Goal: Task Accomplishment & Management: Use online tool/utility

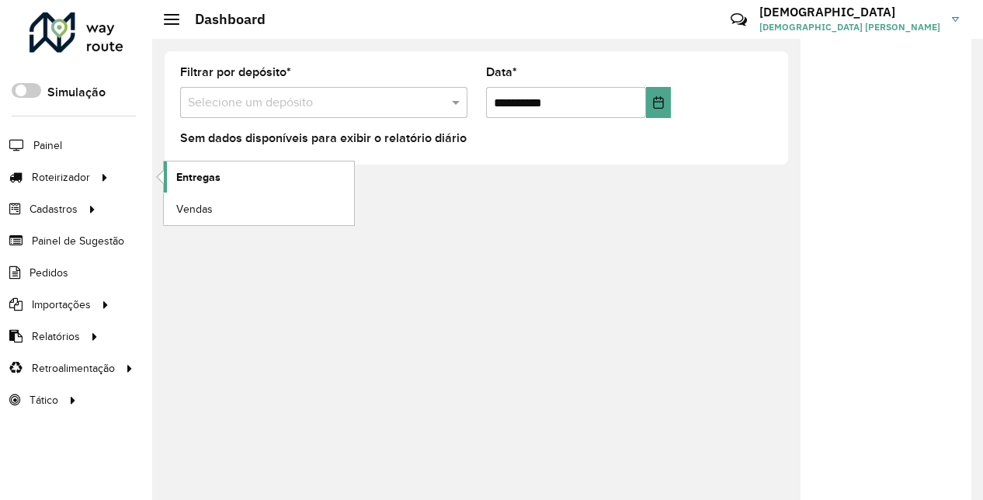
click at [196, 173] on span "Entregas" at bounding box center [198, 177] width 44 height 16
click at [211, 175] on span "Entregas" at bounding box center [198, 177] width 44 height 16
click at [198, 172] on span "Entregas" at bounding box center [198, 177] width 44 height 16
click at [241, 173] on link "Entregas" at bounding box center [259, 177] width 190 height 31
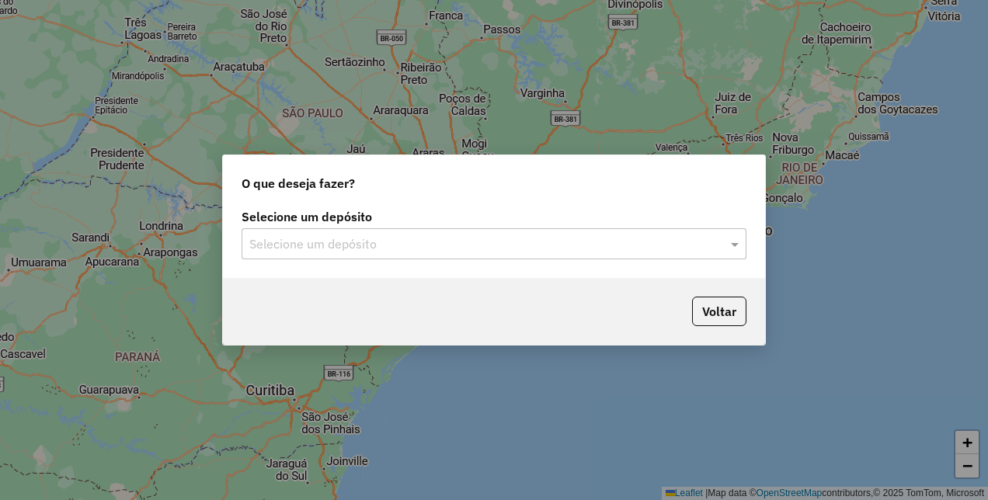
click at [450, 242] on input "text" at bounding box center [478, 244] width 458 height 19
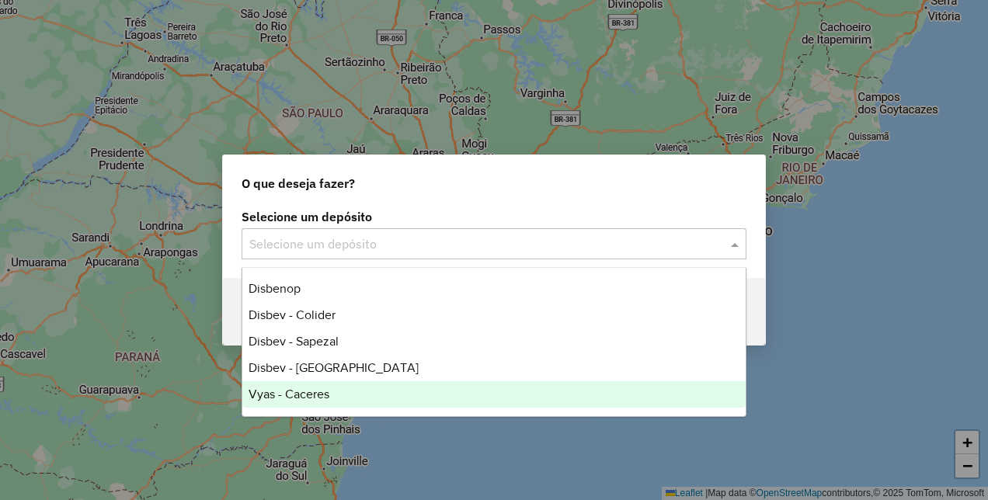
click at [332, 391] on div "Vyas - Caceres" at bounding box center [493, 394] width 502 height 26
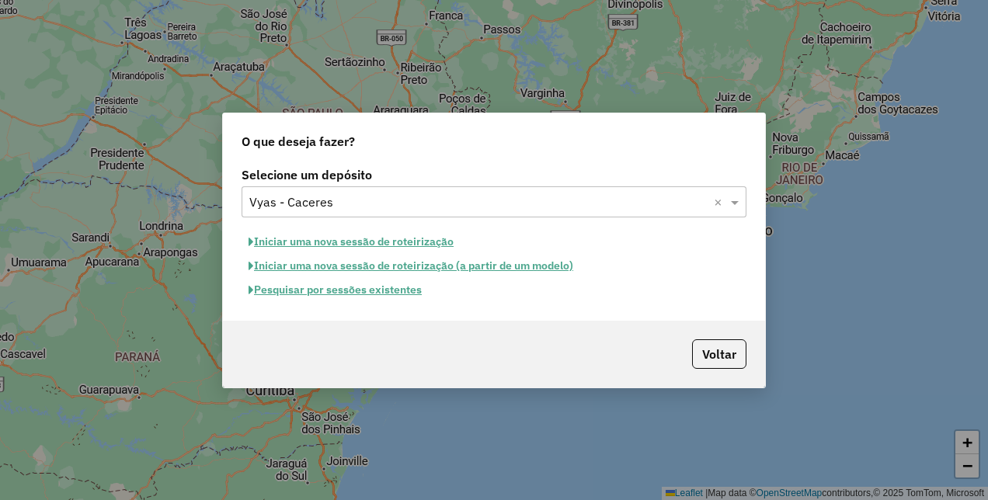
click at [385, 292] on button "Pesquisar por sessões existentes" at bounding box center [334, 290] width 187 height 24
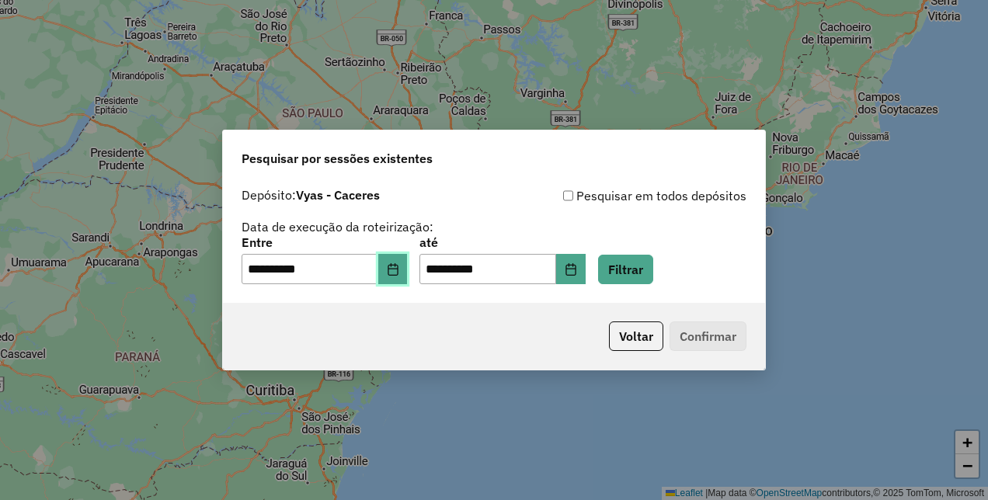
click at [408, 279] on button "Choose Date" at bounding box center [393, 269] width 30 height 31
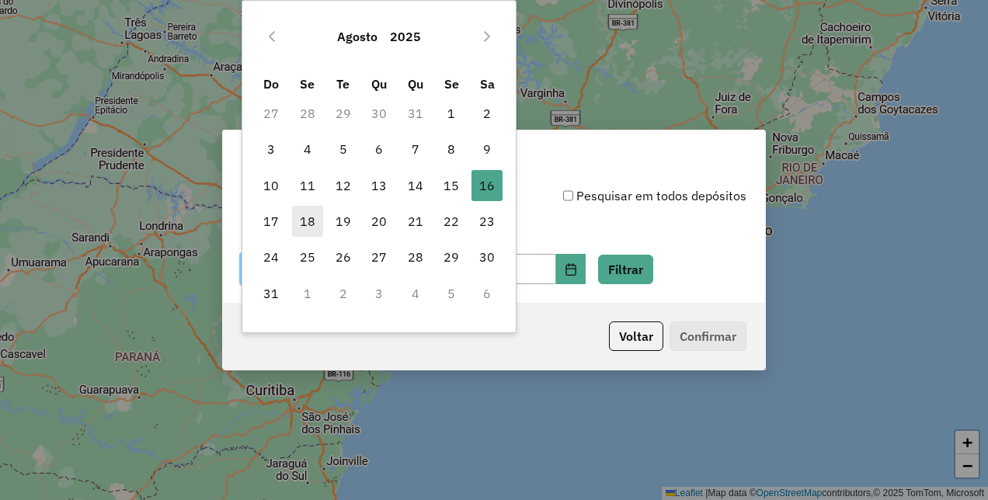
click at [315, 221] on span "18" at bounding box center [307, 221] width 31 height 31
type input "**********"
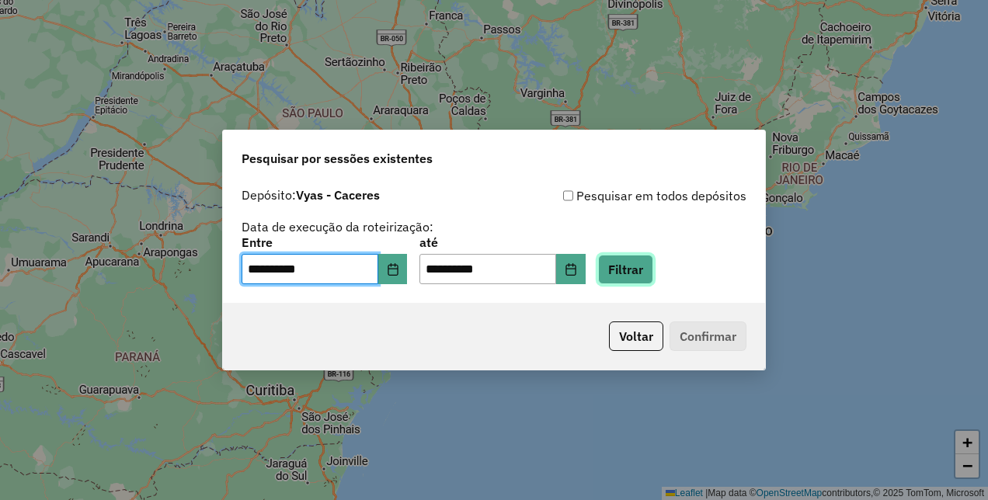
click at [653, 264] on button "Filtrar" at bounding box center [625, 270] width 55 height 30
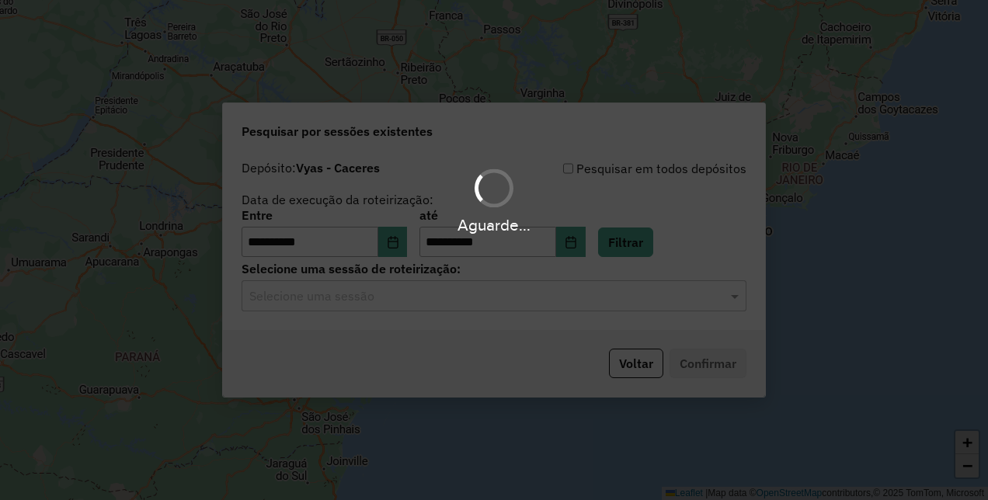
click at [492, 297] on input "text" at bounding box center [478, 296] width 458 height 19
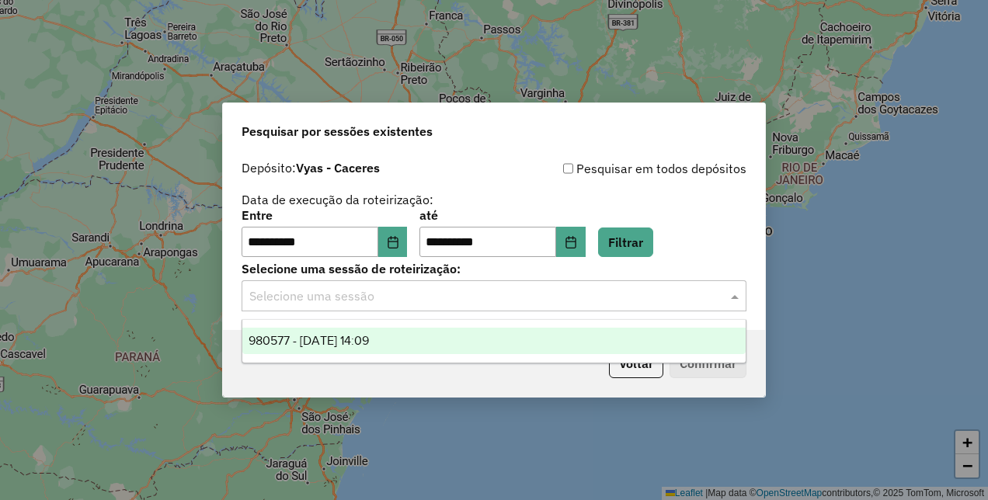
click at [356, 346] on span "980577 - 18/08/2025 14:09" at bounding box center [308, 340] width 120 height 13
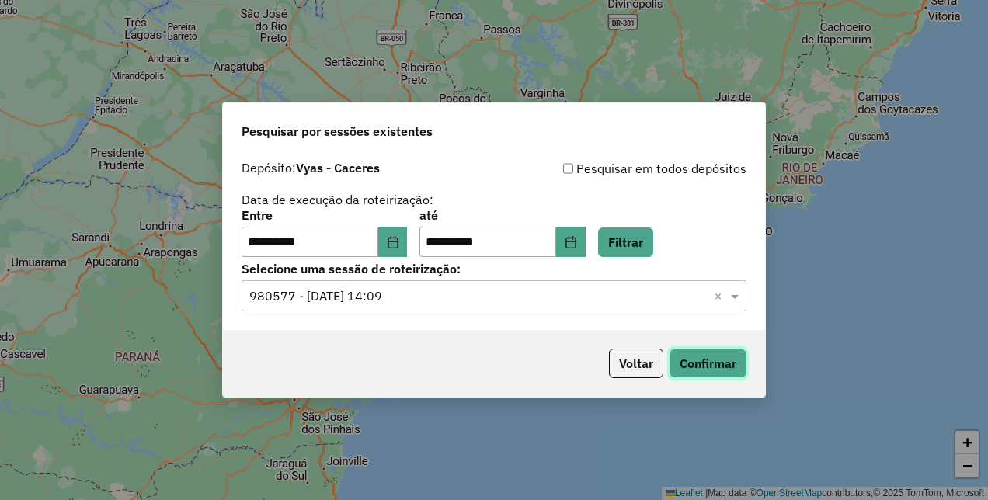
click at [723, 367] on button "Confirmar" at bounding box center [707, 364] width 77 height 30
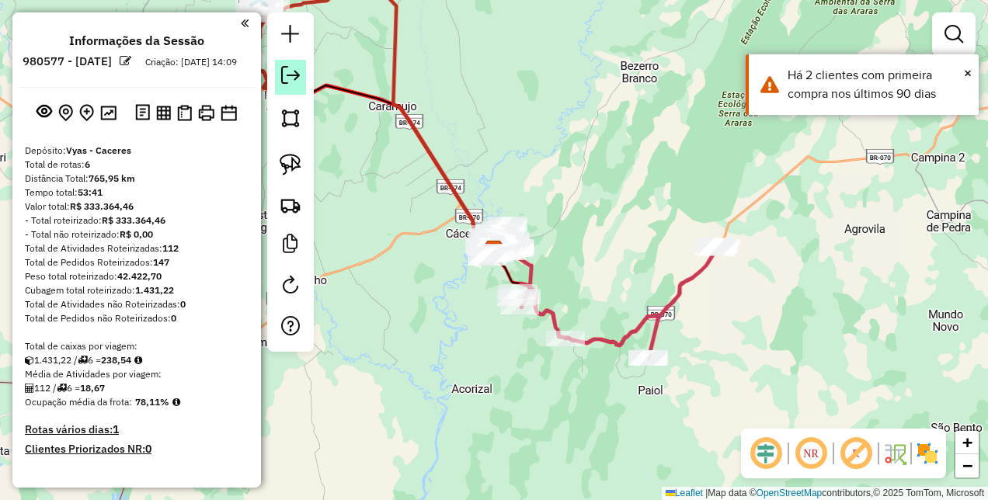
click at [286, 82] on em at bounding box center [290, 75] width 19 height 19
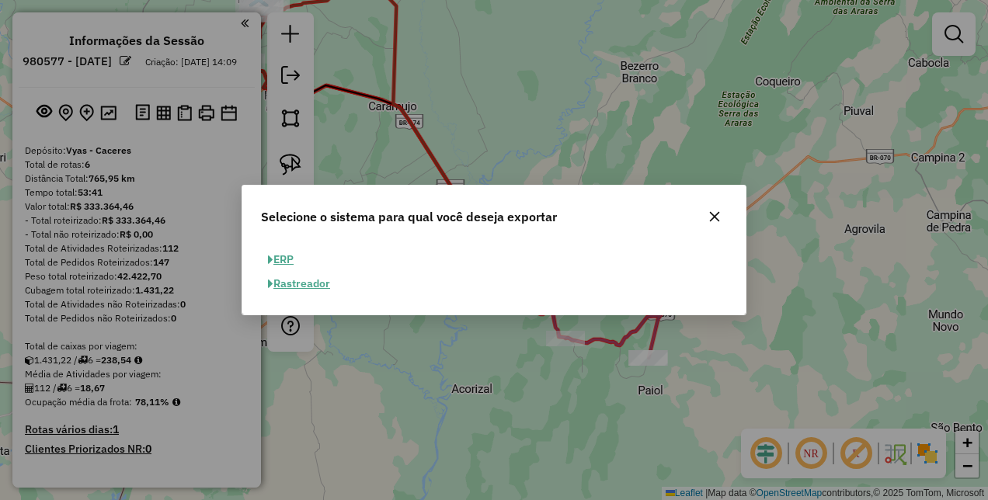
click at [292, 259] on button "ERP" at bounding box center [281, 260] width 40 height 24
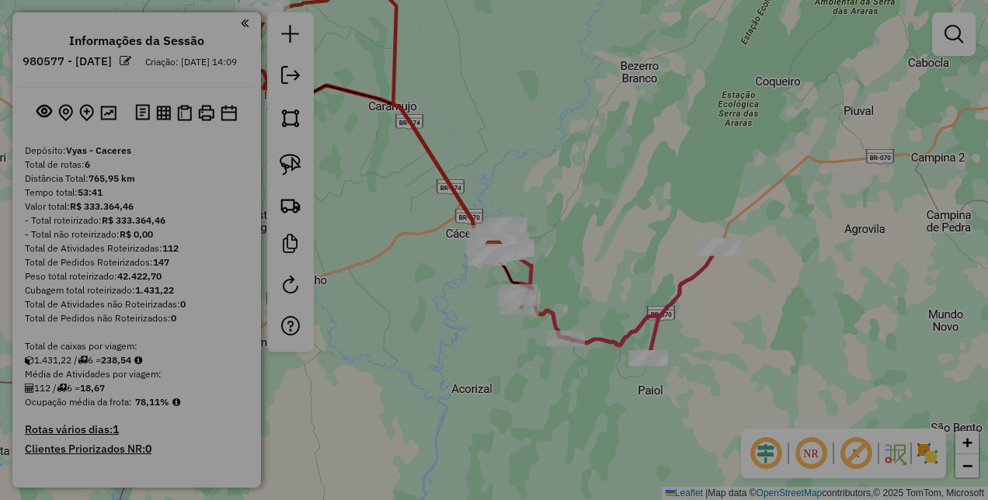
select select "**"
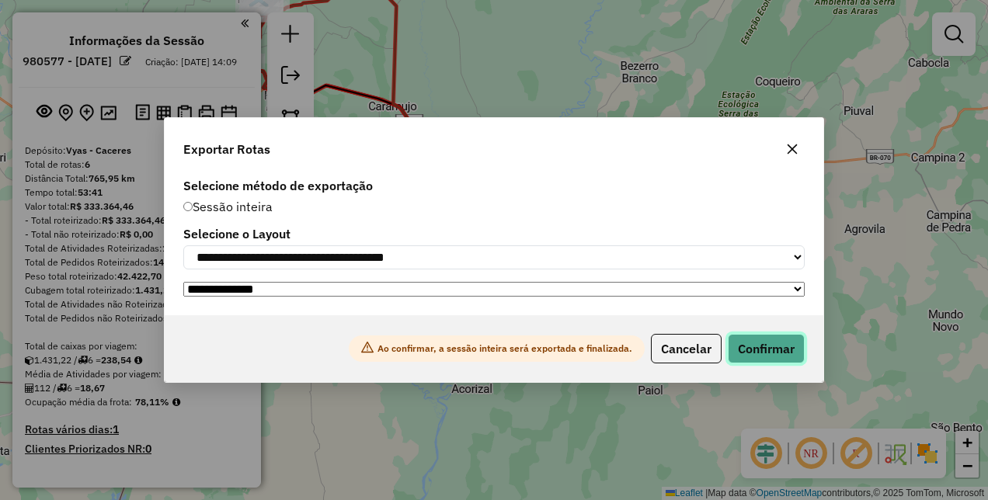
click at [761, 346] on button "Confirmar" at bounding box center [766, 349] width 77 height 30
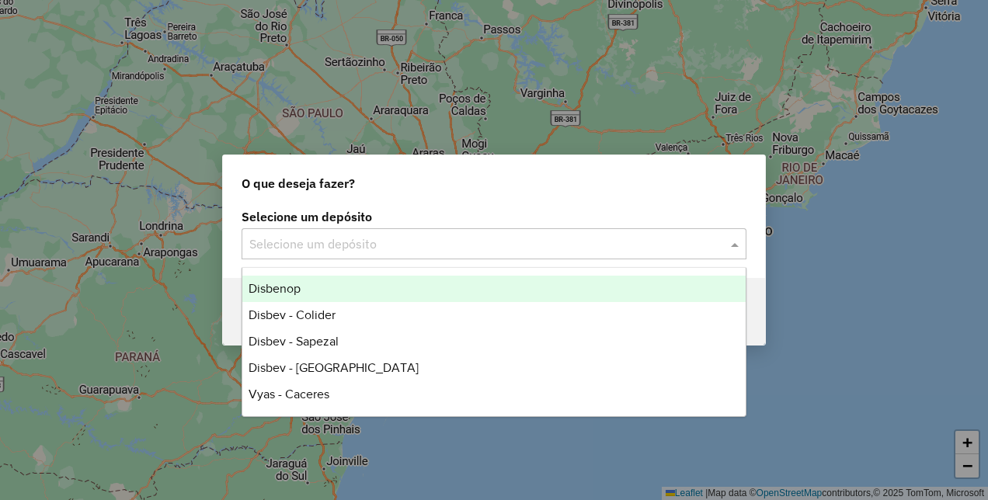
click at [590, 238] on input "text" at bounding box center [478, 244] width 458 height 19
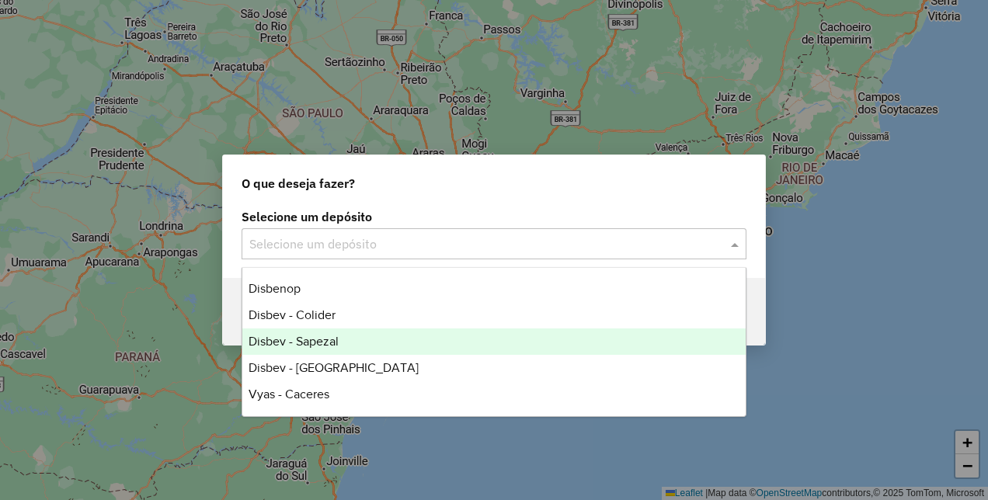
click at [339, 348] on span "Disbev - Sapezal" at bounding box center [293, 341] width 90 height 13
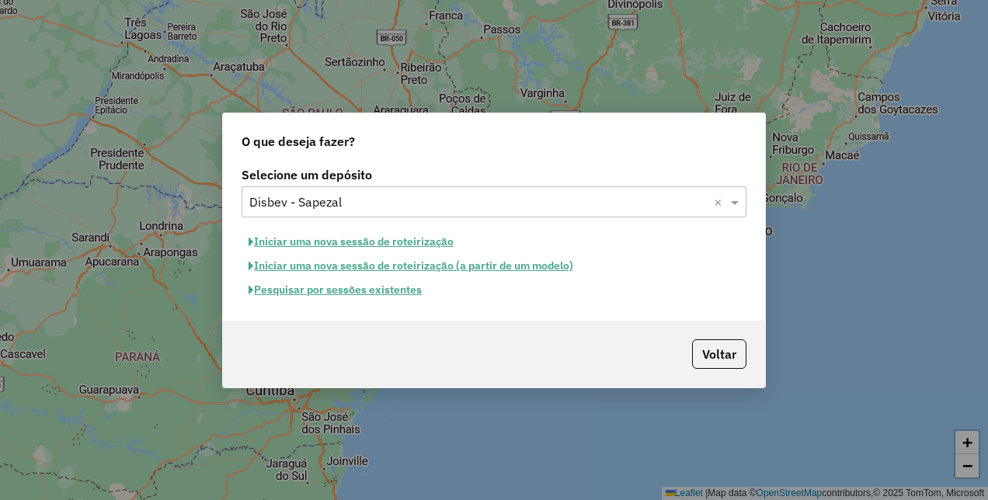
click at [380, 296] on button "Pesquisar por sessões existentes" at bounding box center [334, 290] width 187 height 24
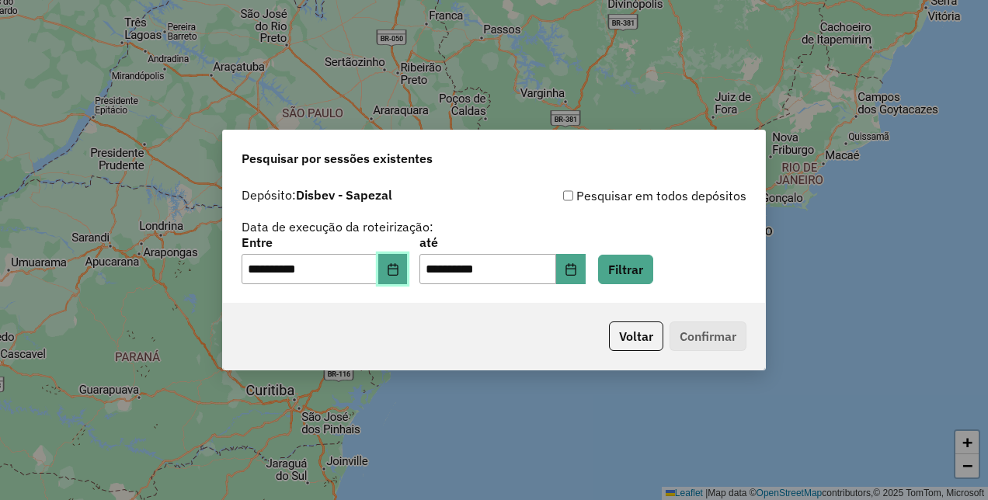
click at [408, 275] on button "Choose Date" at bounding box center [393, 269] width 30 height 31
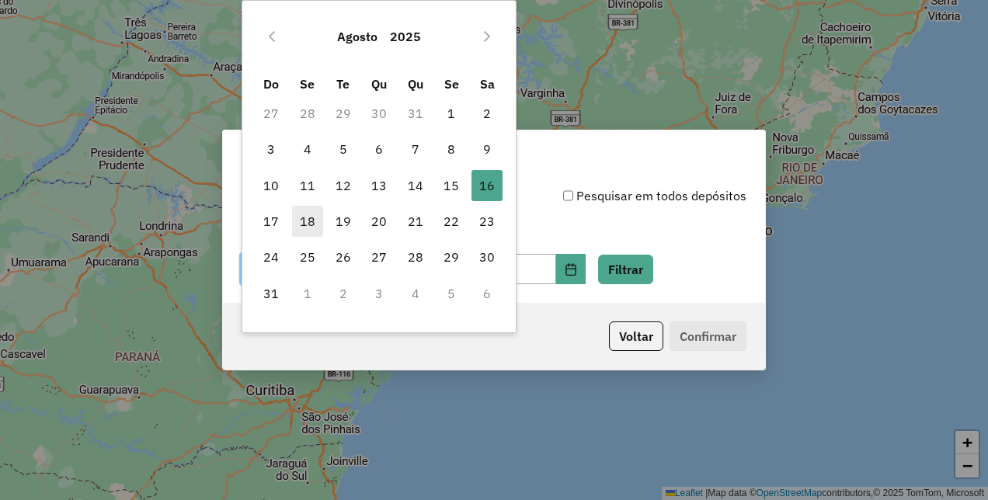
click at [314, 230] on span "18" at bounding box center [307, 221] width 31 height 31
type input "**********"
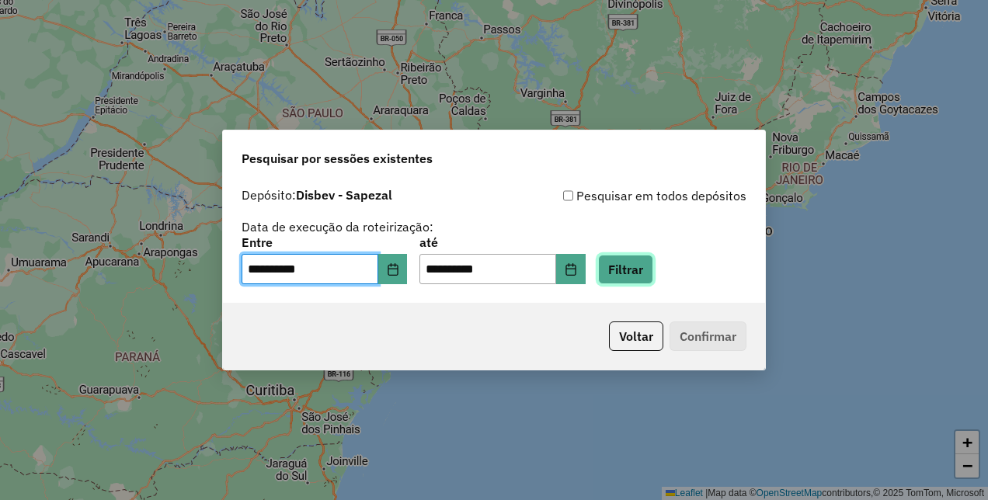
click at [653, 262] on button "Filtrar" at bounding box center [625, 270] width 55 height 30
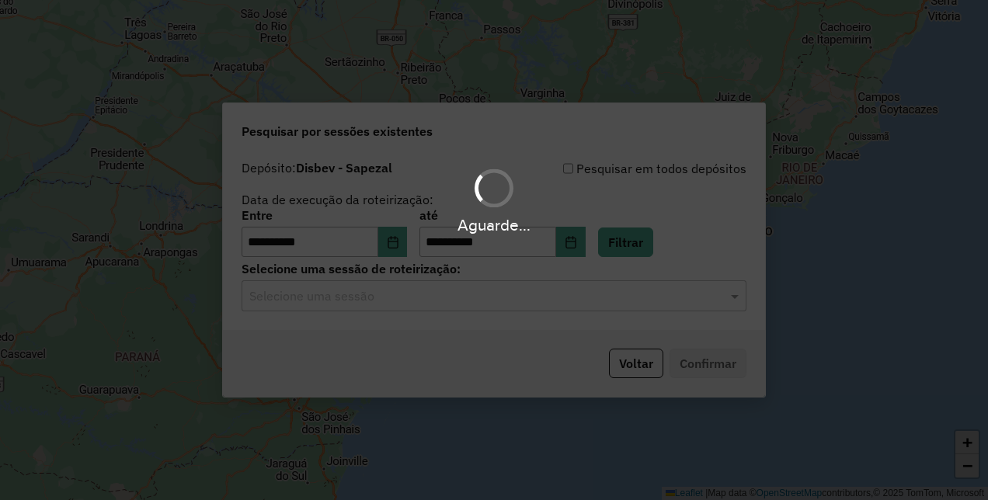
click at [621, 311] on div "Selecione uma sessão" at bounding box center [493, 295] width 505 height 31
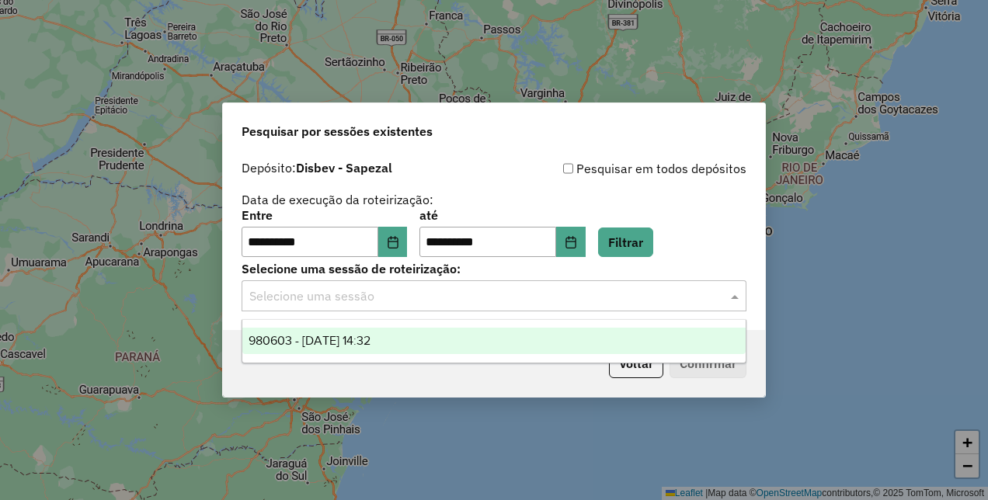
click at [447, 342] on div "980603 - 18/08/2025 14:32" at bounding box center [493, 341] width 502 height 26
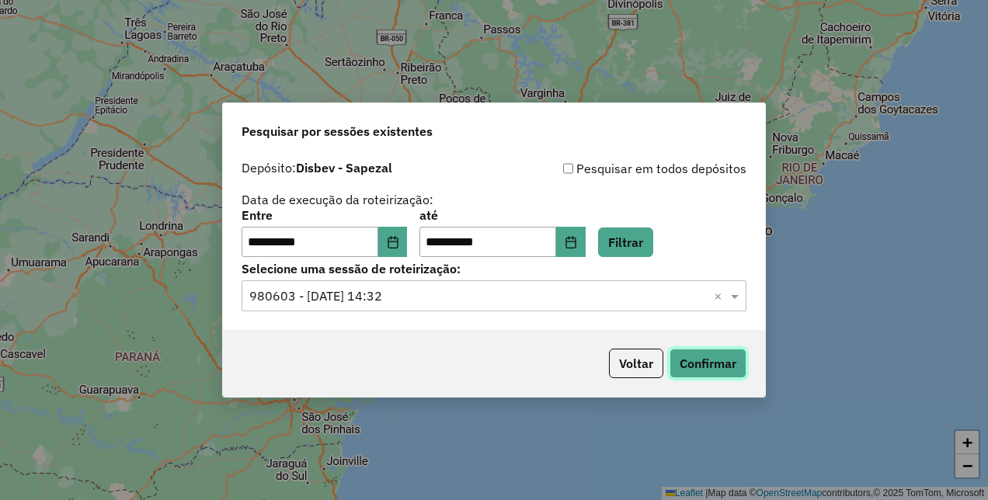
click at [705, 357] on button "Confirmar" at bounding box center [707, 364] width 77 height 30
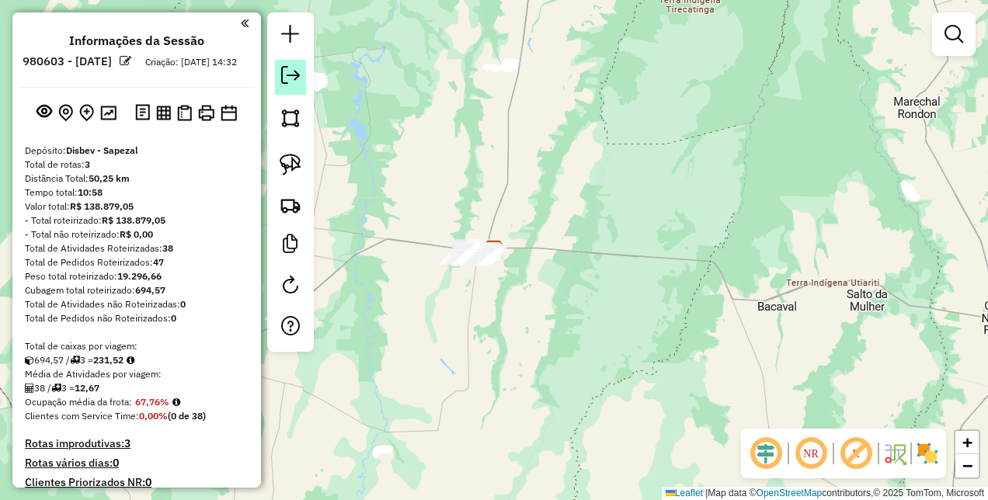
click at [287, 73] on em at bounding box center [290, 75] width 19 height 19
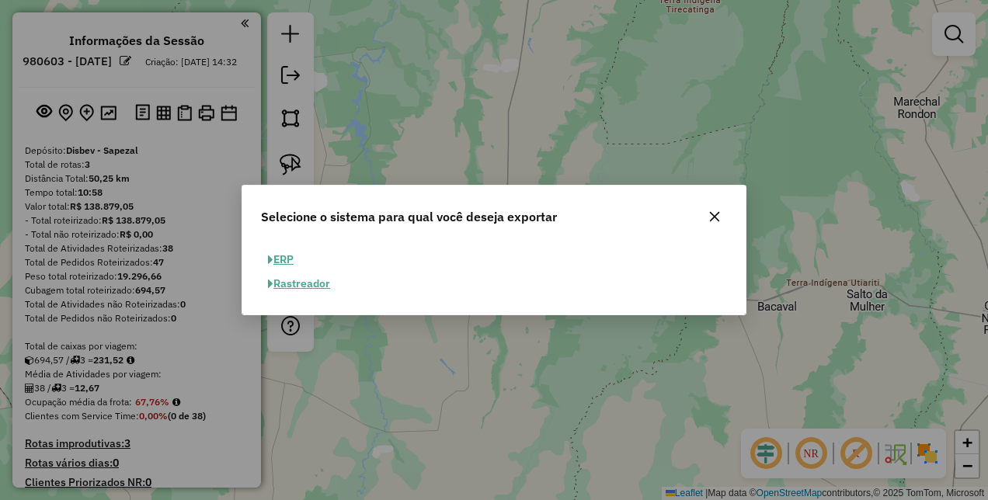
click at [291, 267] on button "ERP" at bounding box center [281, 260] width 40 height 24
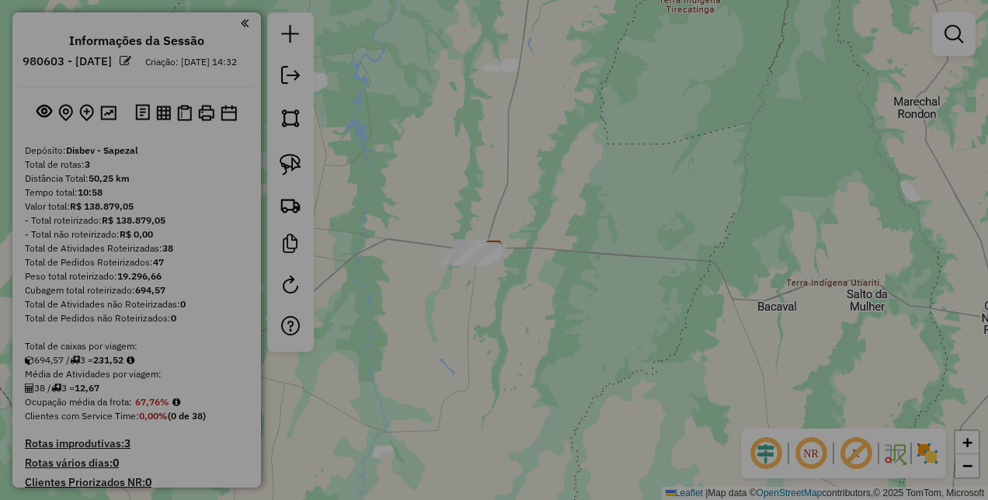
select select "**"
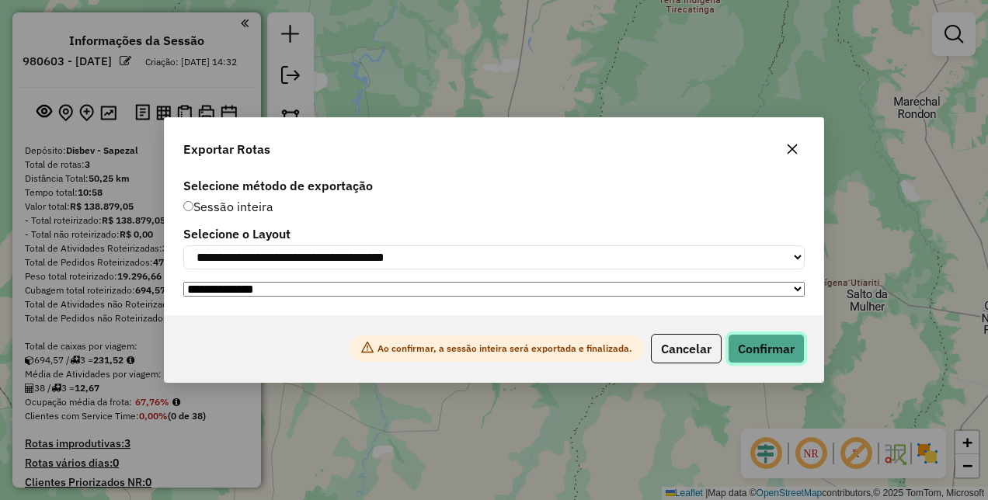
click at [770, 349] on button "Confirmar" at bounding box center [766, 349] width 77 height 30
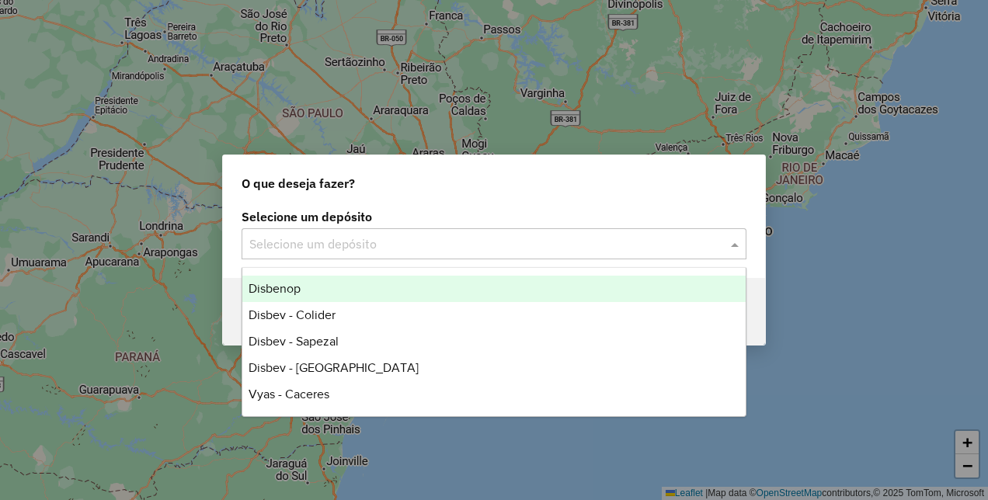
click at [383, 233] on div "Selecione um depósito" at bounding box center [493, 243] width 505 height 31
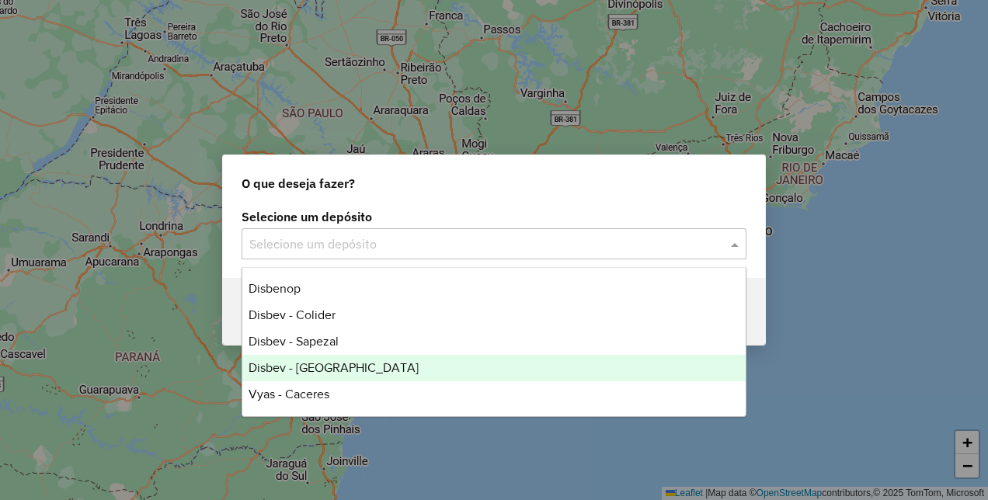
click at [335, 359] on div "Disbev - [GEOGRAPHIC_DATA]" at bounding box center [493, 368] width 502 height 26
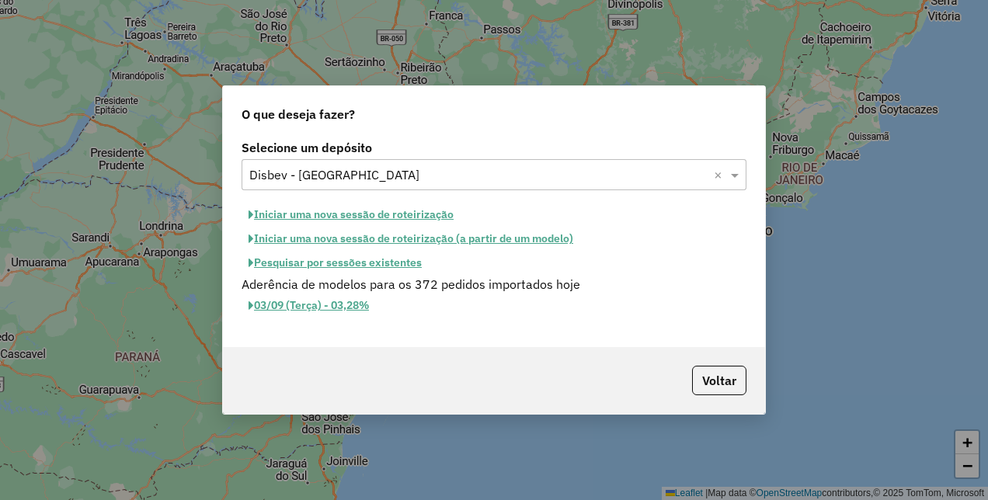
click at [348, 262] on button "Pesquisar por sessões existentes" at bounding box center [334, 263] width 187 height 24
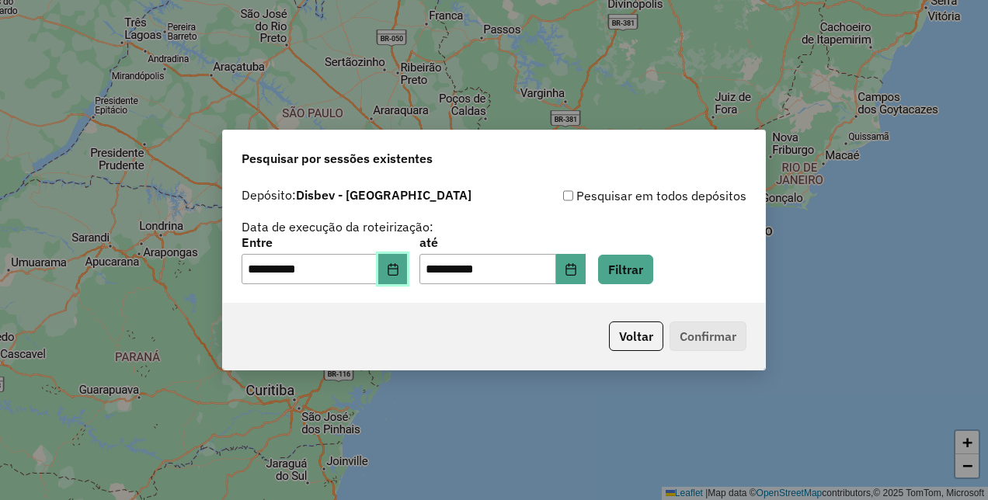
click at [408, 276] on button "Choose Date" at bounding box center [393, 269] width 30 height 31
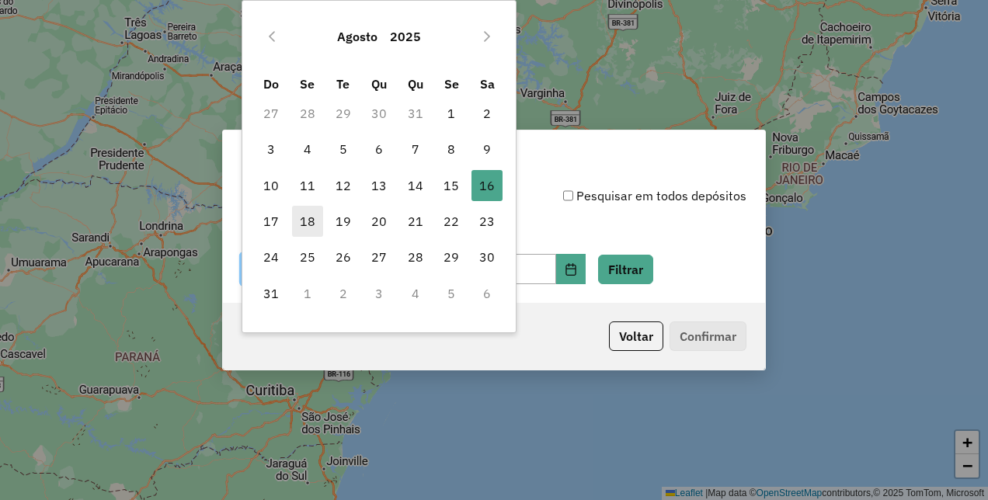
click at [297, 224] on span "18" at bounding box center [307, 221] width 31 height 31
type input "**********"
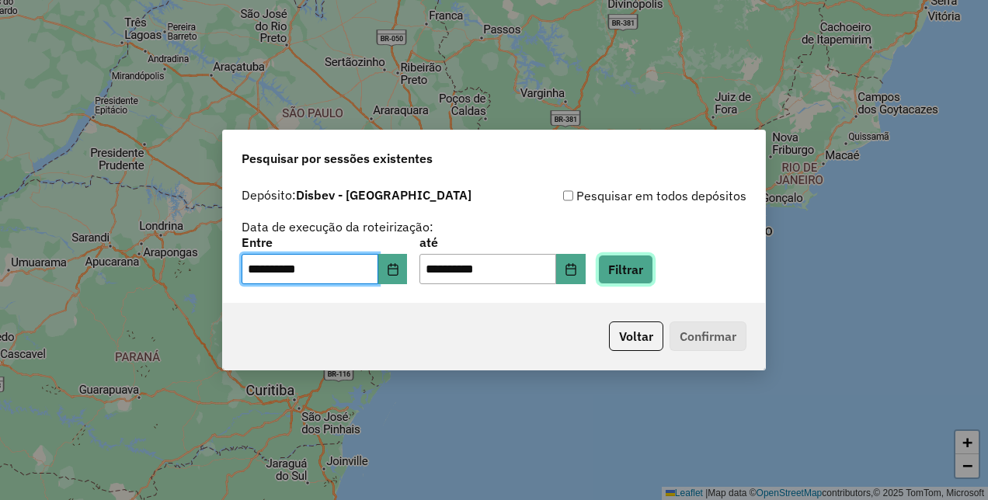
click at [650, 259] on button "Filtrar" at bounding box center [625, 270] width 55 height 30
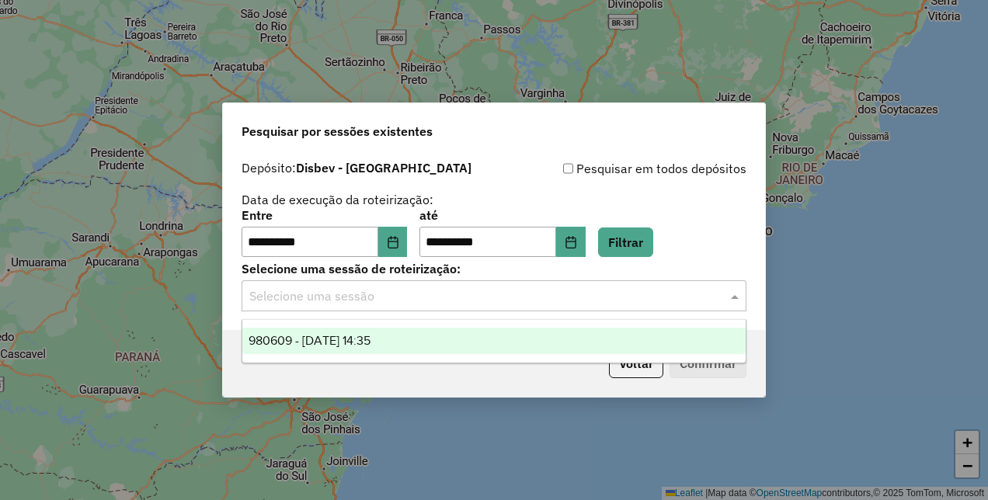
click at [540, 297] on input "text" at bounding box center [478, 296] width 458 height 19
click at [447, 326] on ng-dropdown-panel "980609 - 18/08/2025 14:35" at bounding box center [493, 341] width 504 height 44
click at [440, 333] on div "980609 - 18/08/2025 14:35" at bounding box center [493, 341] width 502 height 26
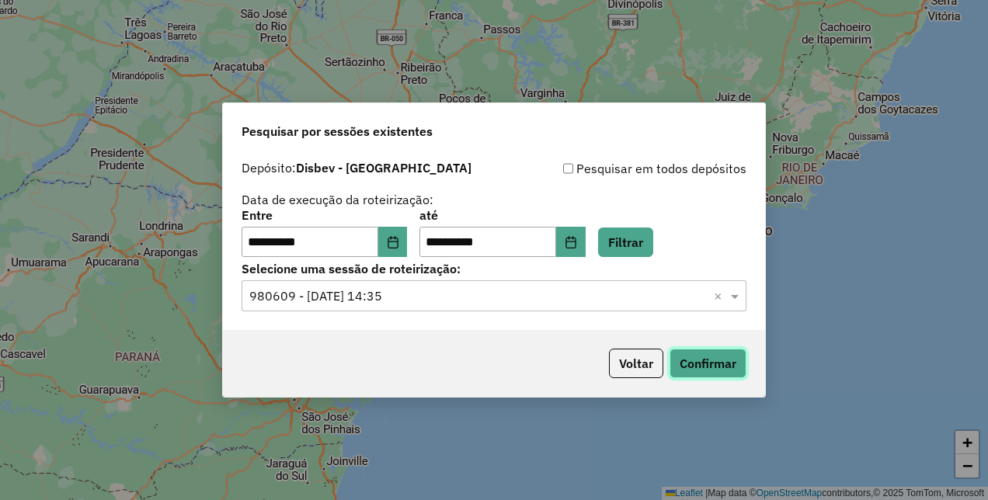
click at [704, 353] on button "Confirmar" at bounding box center [707, 364] width 77 height 30
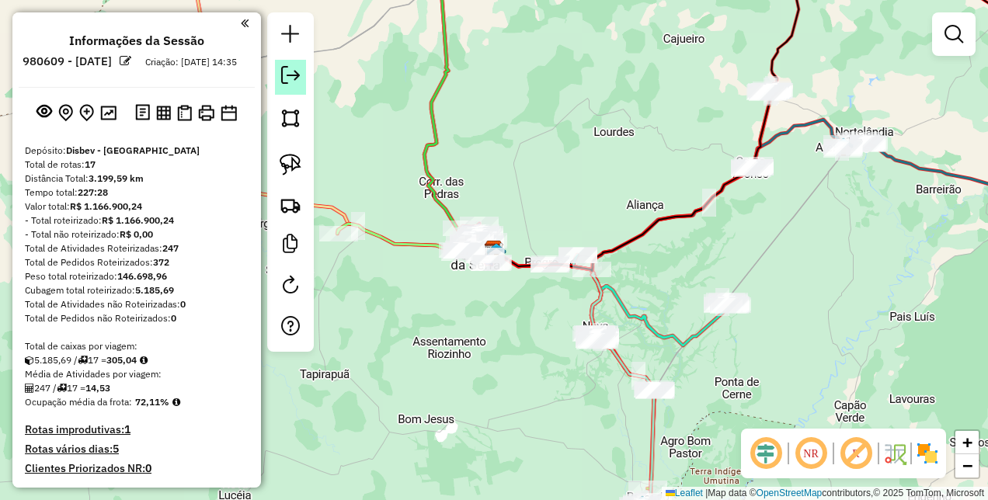
click at [284, 67] on em at bounding box center [290, 75] width 19 height 19
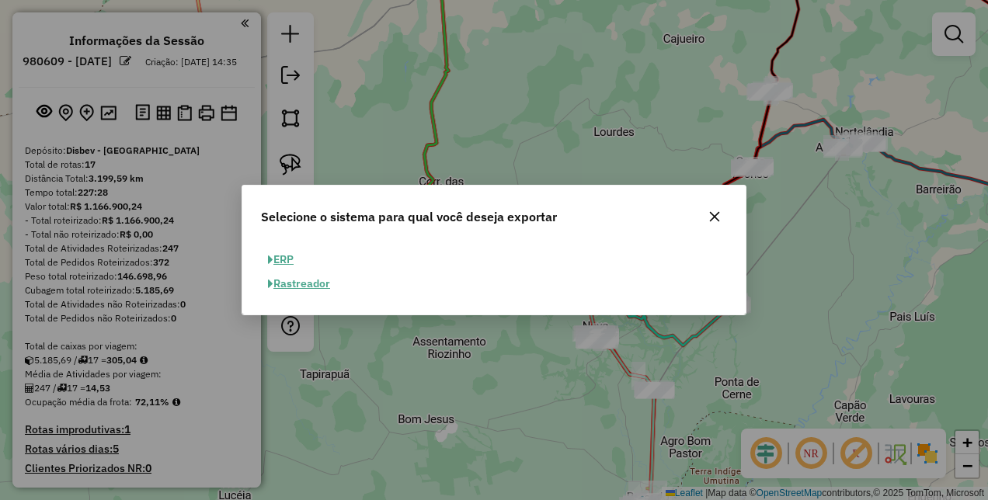
click at [288, 256] on button "ERP" at bounding box center [281, 260] width 40 height 24
select select "**"
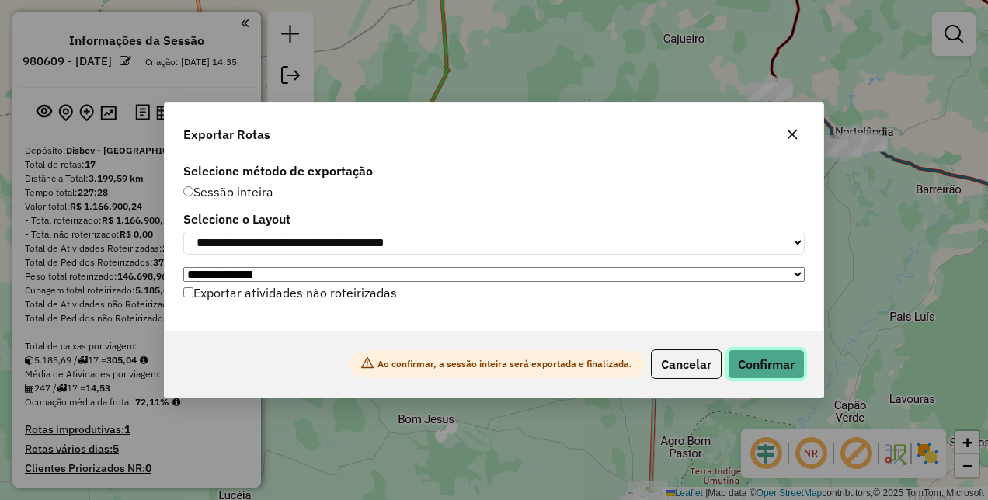
click at [759, 363] on button "Confirmar" at bounding box center [766, 364] width 77 height 30
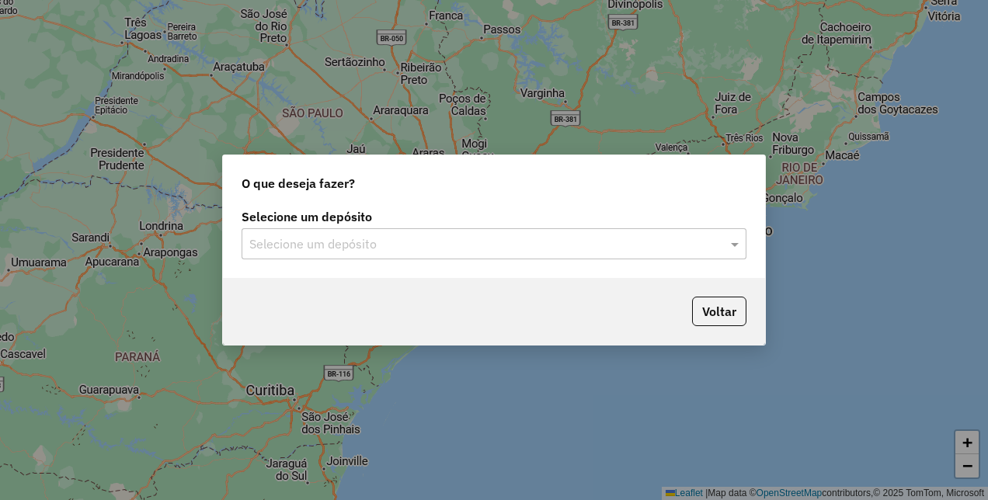
drag, startPoint x: 568, startPoint y: 238, endPoint x: 556, endPoint y: 245, distance: 14.3
click at [568, 239] on input "text" at bounding box center [478, 244] width 458 height 19
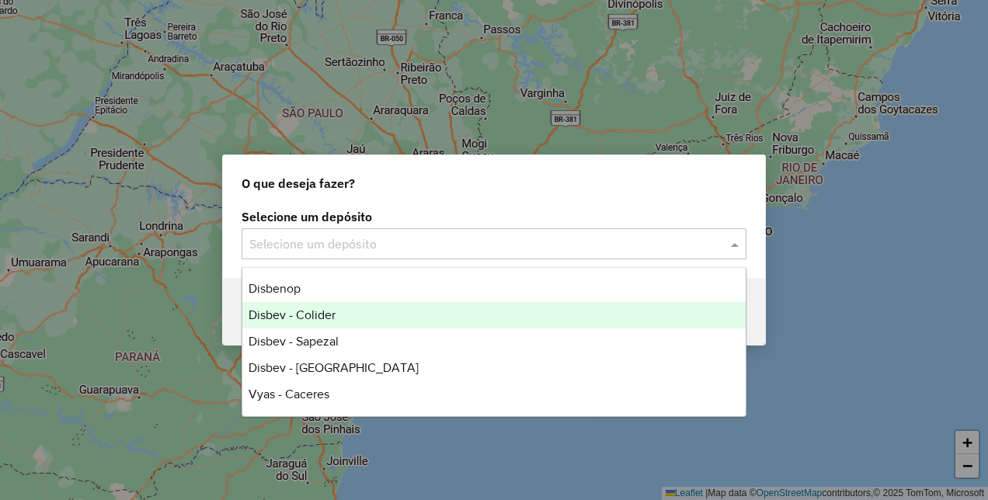
click at [348, 325] on div "Disbev - Colider" at bounding box center [493, 315] width 502 height 26
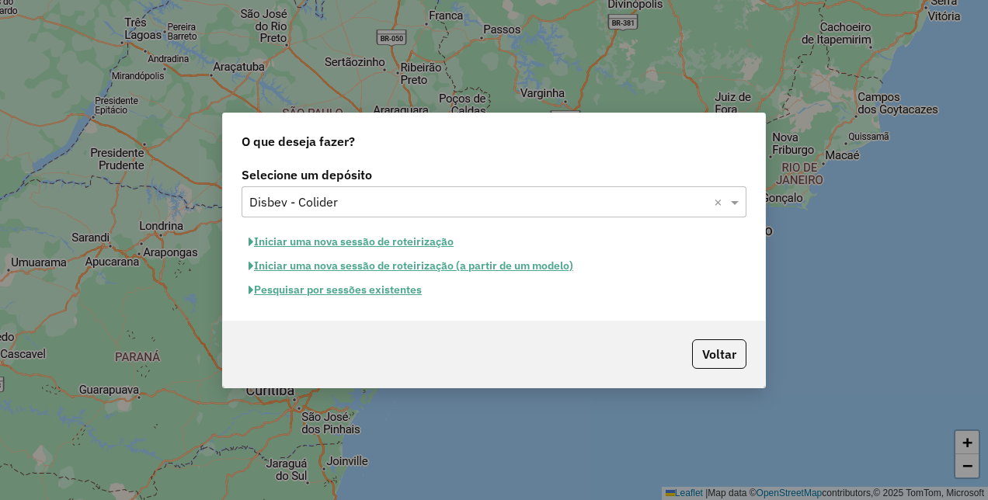
click at [383, 299] on button "Pesquisar por sessões existentes" at bounding box center [334, 290] width 187 height 24
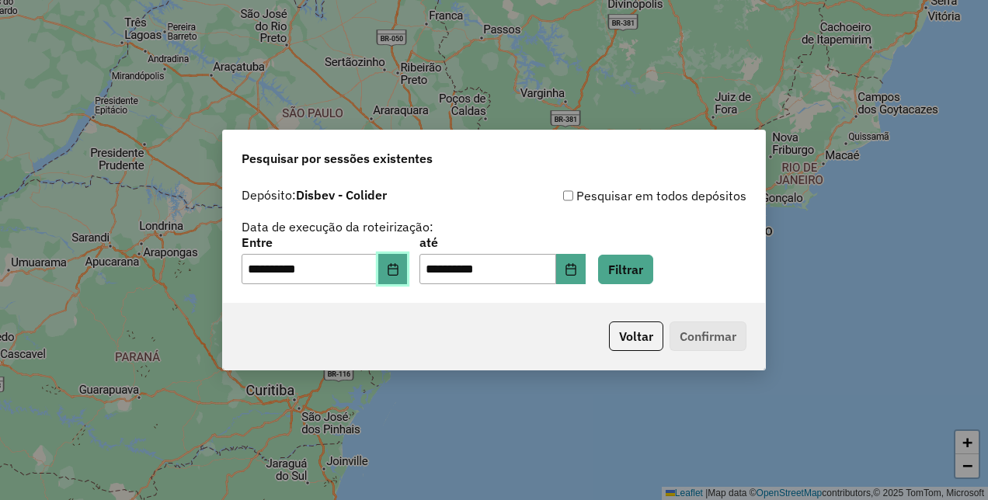
click at [406, 283] on button "Choose Date" at bounding box center [393, 269] width 30 height 31
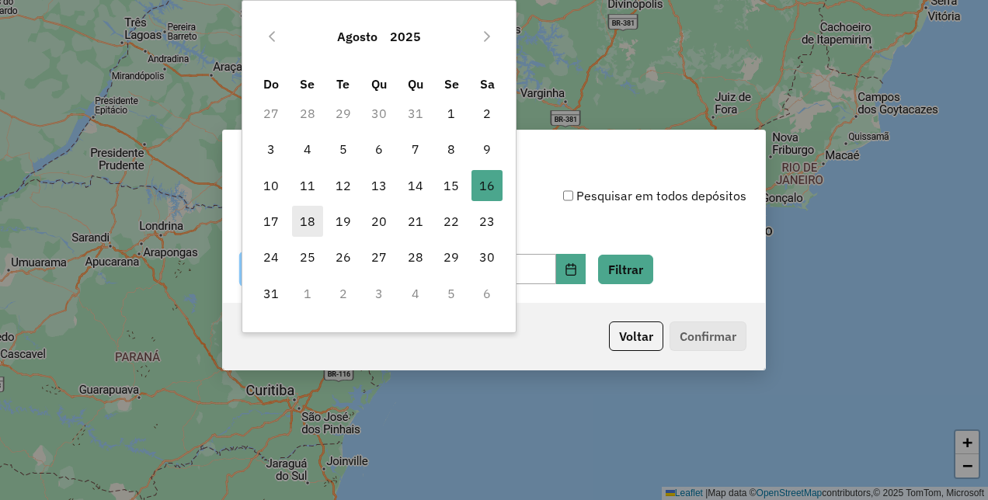
click at [308, 214] on span "18" at bounding box center [307, 221] width 31 height 31
type input "**********"
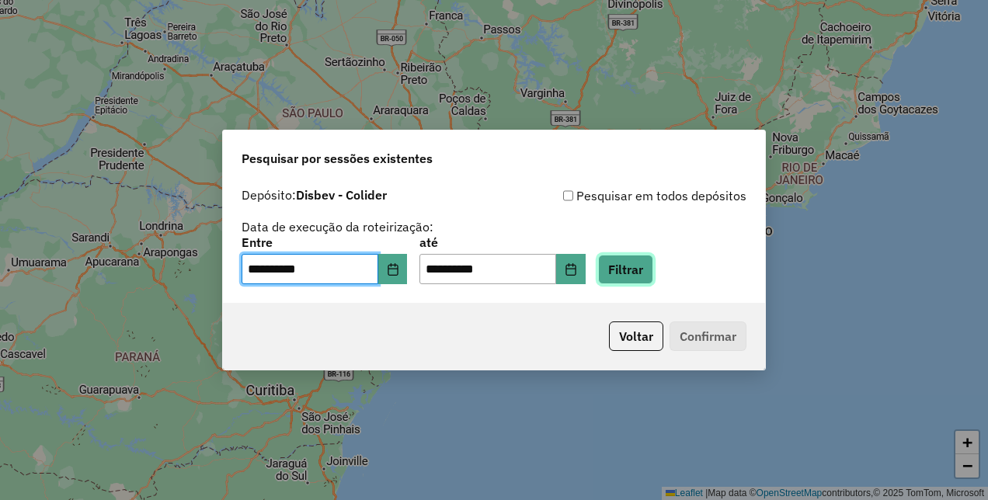
click at [653, 278] on button "Filtrar" at bounding box center [625, 270] width 55 height 30
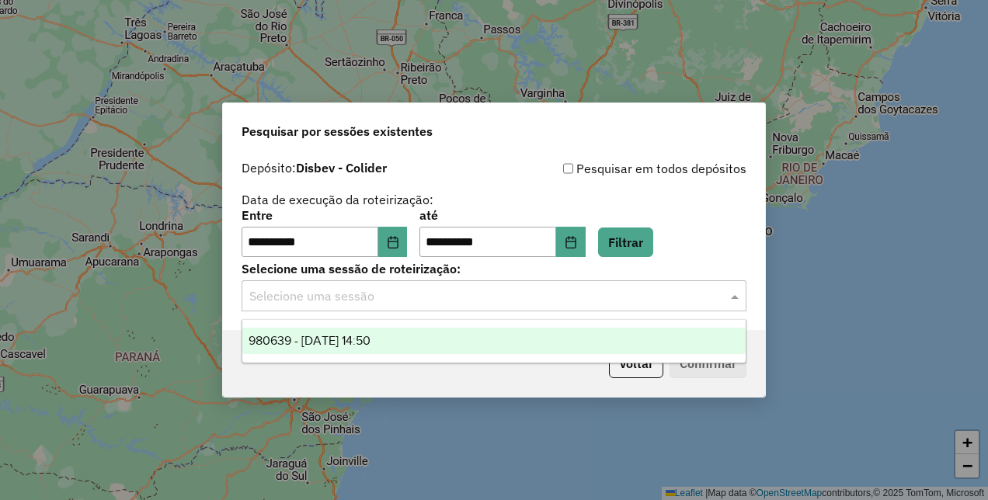
click at [664, 293] on input "text" at bounding box center [478, 296] width 458 height 19
click at [348, 342] on span "980639 - 18/08/2025 14:50" at bounding box center [309, 340] width 122 height 13
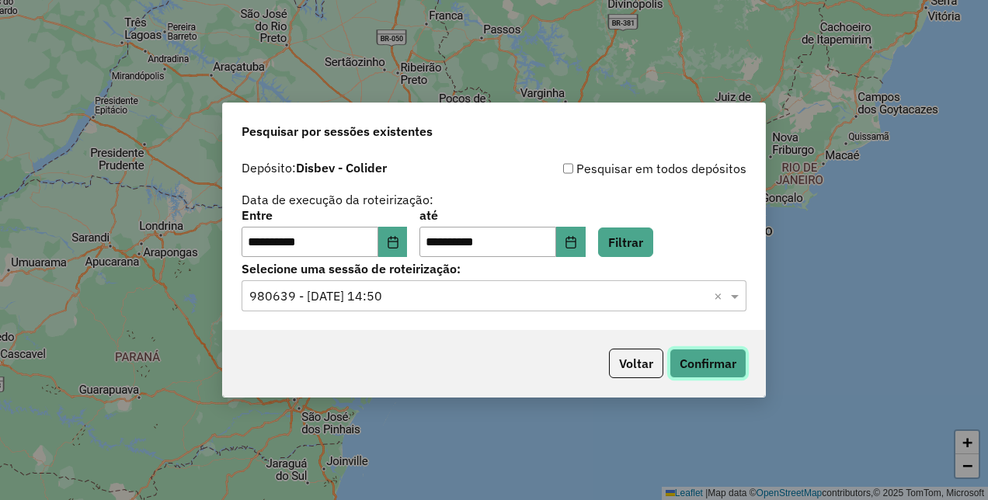
click at [708, 369] on button "Confirmar" at bounding box center [707, 364] width 77 height 30
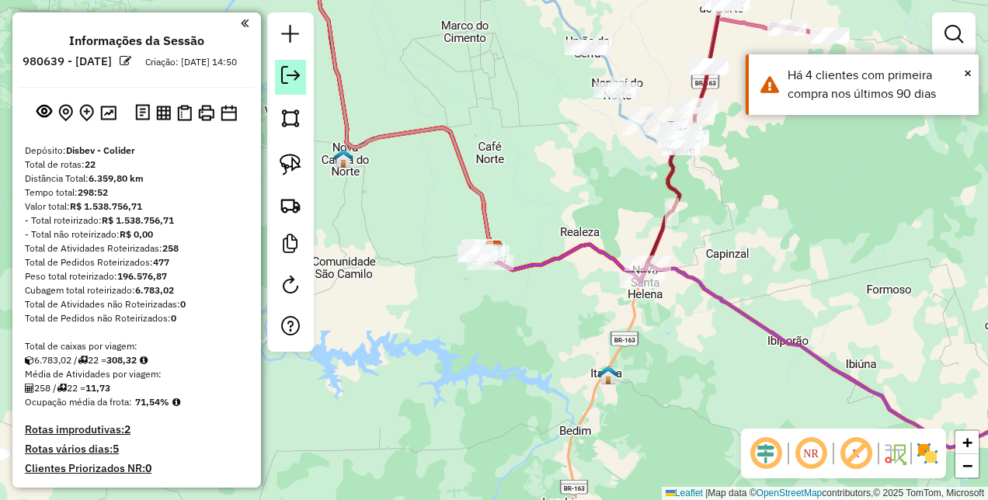
click at [292, 79] on em at bounding box center [290, 75] width 19 height 19
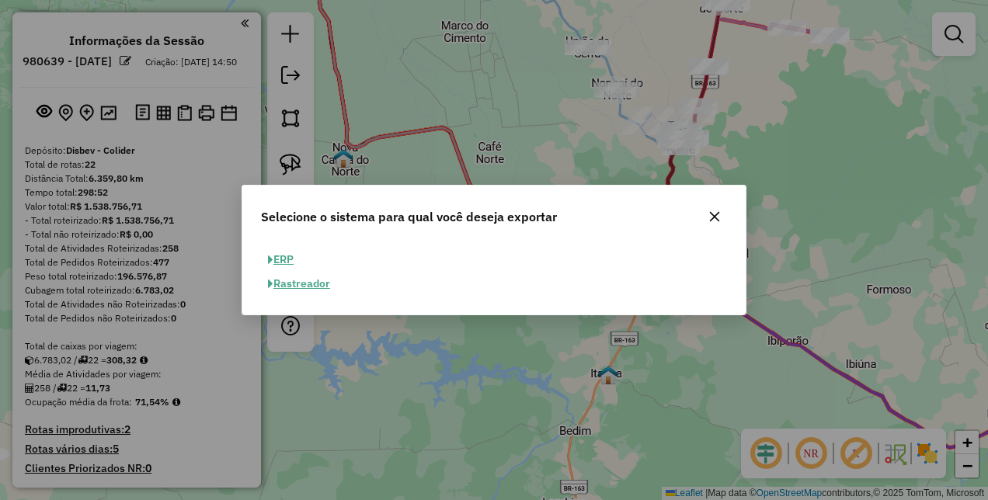
click at [290, 263] on button "ERP" at bounding box center [281, 260] width 40 height 24
select select "**"
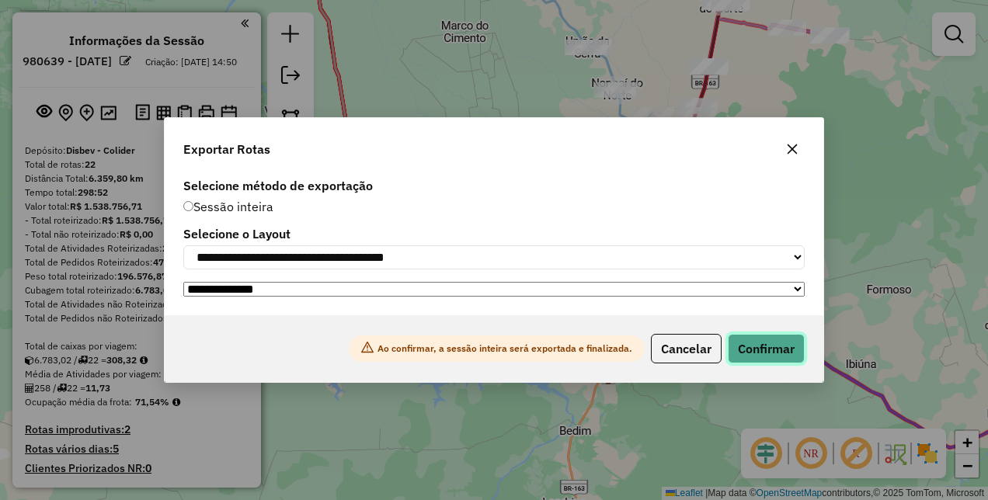
click at [758, 360] on button "Confirmar" at bounding box center [766, 349] width 77 height 30
